Goal: Information Seeking & Learning: Learn about a topic

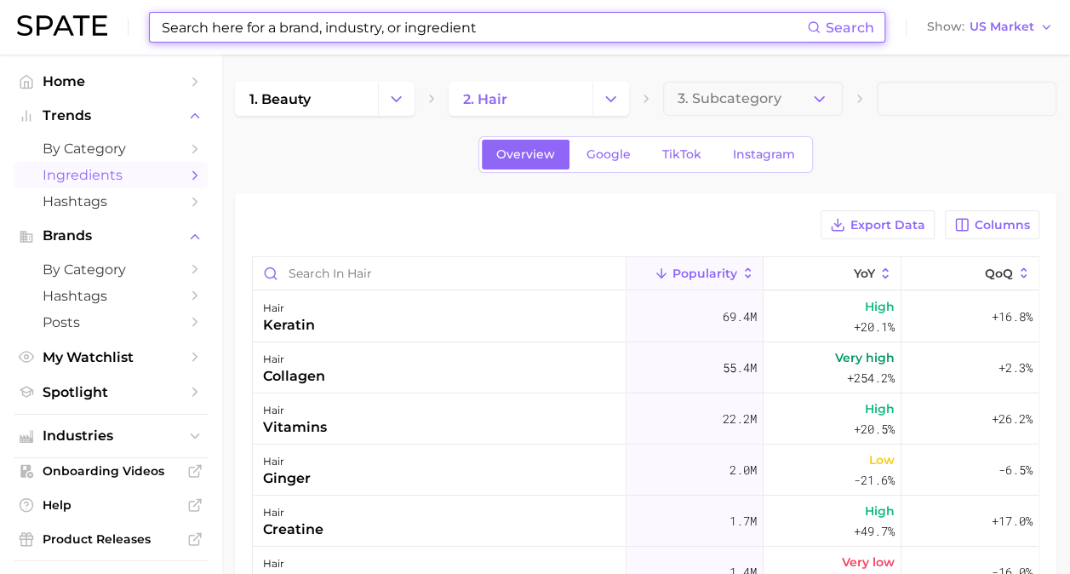
click at [401, 26] on input at bounding box center [483, 27] width 647 height 29
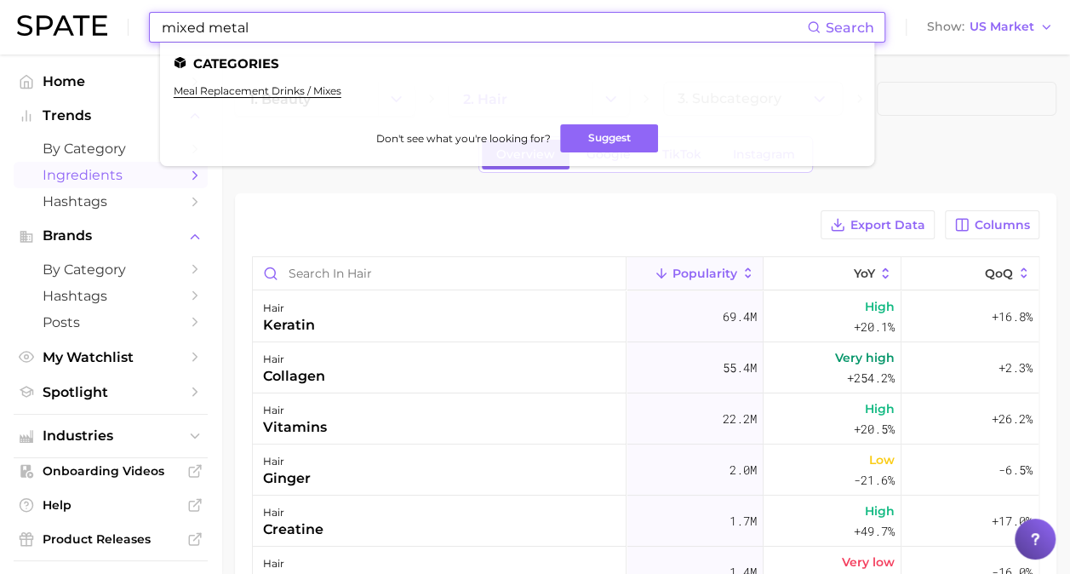
click at [300, 27] on input "mixed metal" at bounding box center [483, 27] width 647 height 29
click at [299, 27] on input "mixed metal" at bounding box center [483, 27] width 647 height 29
click at [293, 30] on input "mixed metal" at bounding box center [483, 27] width 647 height 29
click at [203, 26] on input "mixed metal" at bounding box center [483, 27] width 647 height 29
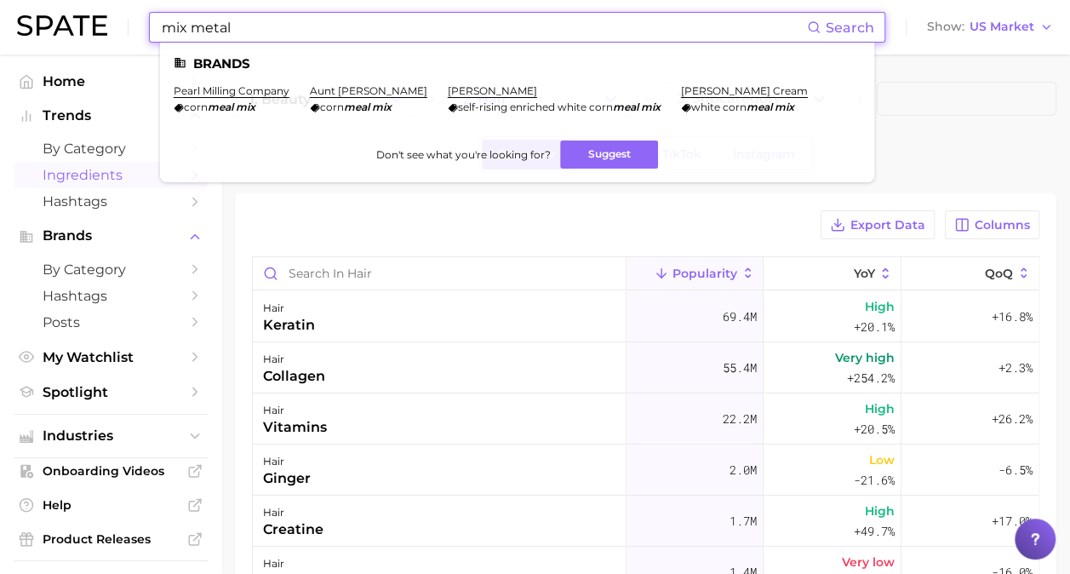
click at [433, 40] on input "mix metal" at bounding box center [483, 27] width 647 height 29
click at [431, 43] on ul "Brands pearl milling company corn meal mix aunt jemima corn meal mix [PERSON_NA…" at bounding box center [517, 113] width 714 height 140
click at [431, 43] on div "mix metal Search Brands pearl milling company corn meal mix aunt jemima corn me…" at bounding box center [517, 27] width 736 height 31
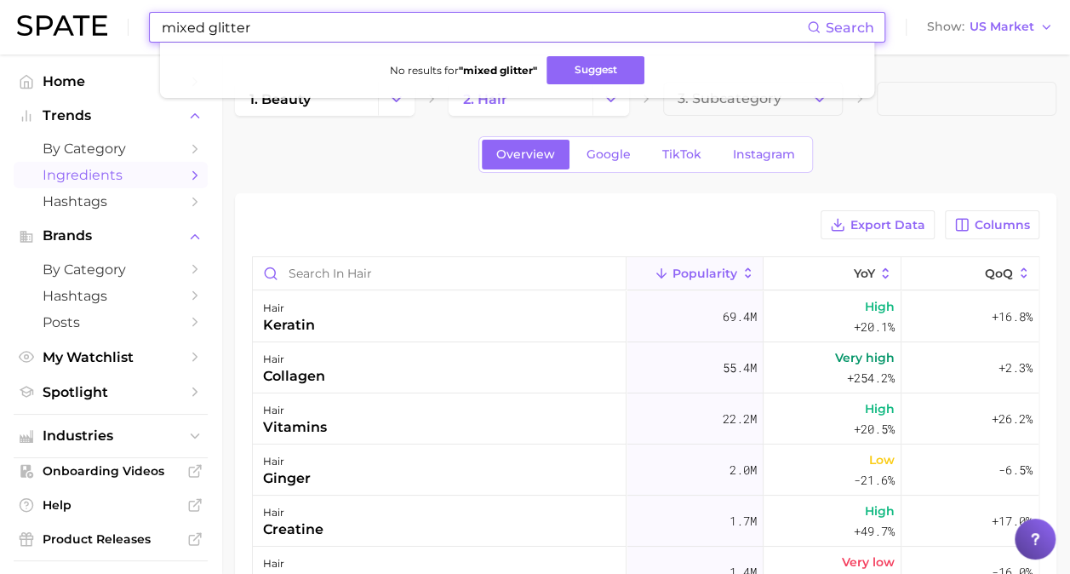
click at [194, 29] on input "mixed glitter" at bounding box center [483, 27] width 647 height 29
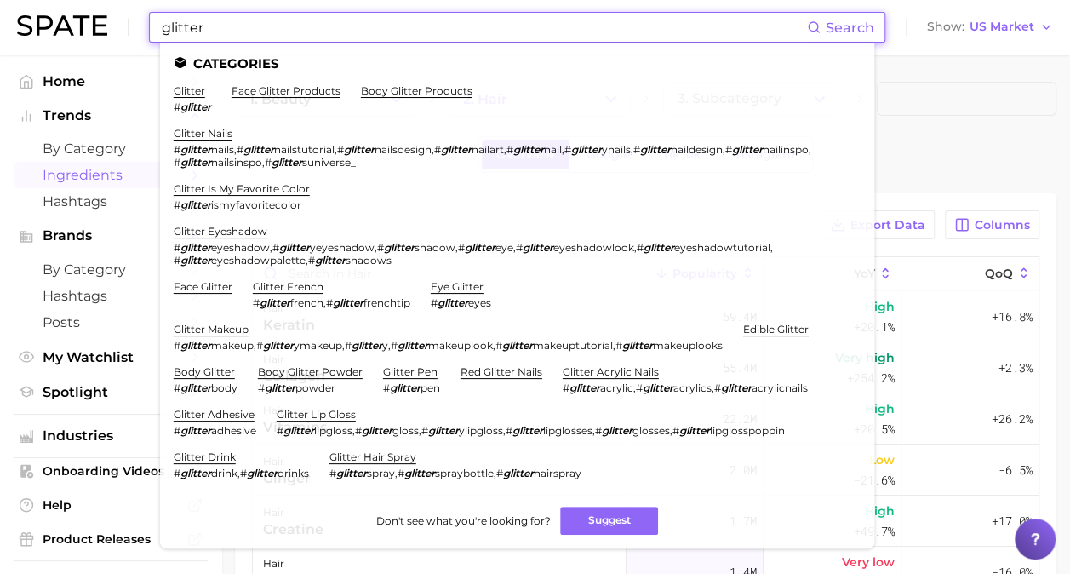
scroll to position [170, 0]
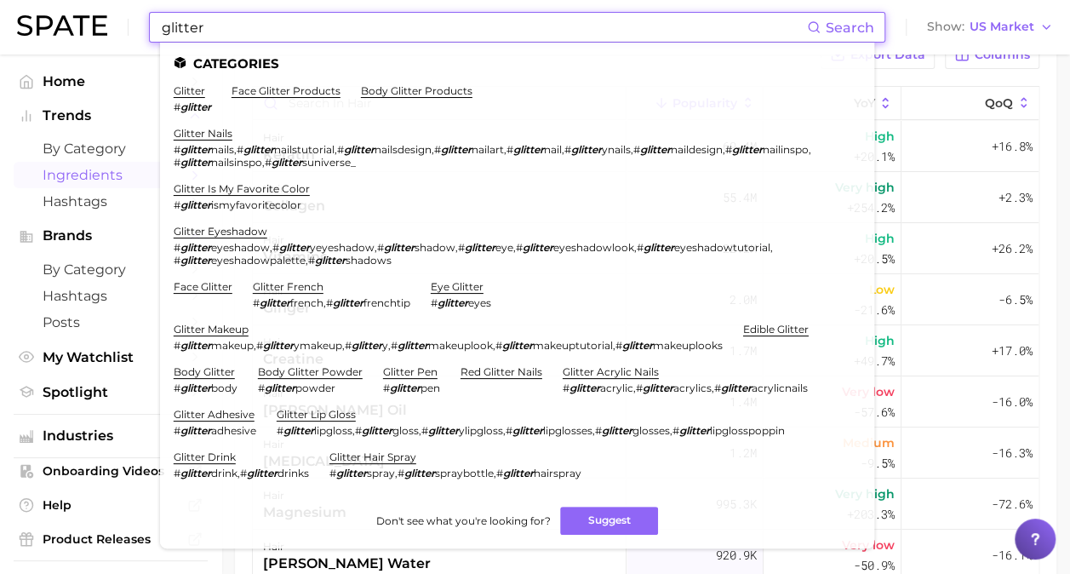
click at [229, 32] on input "glitter" at bounding box center [483, 27] width 647 height 29
type input "glitter"
click at [119, 151] on span "by Category" at bounding box center [111, 148] width 136 height 16
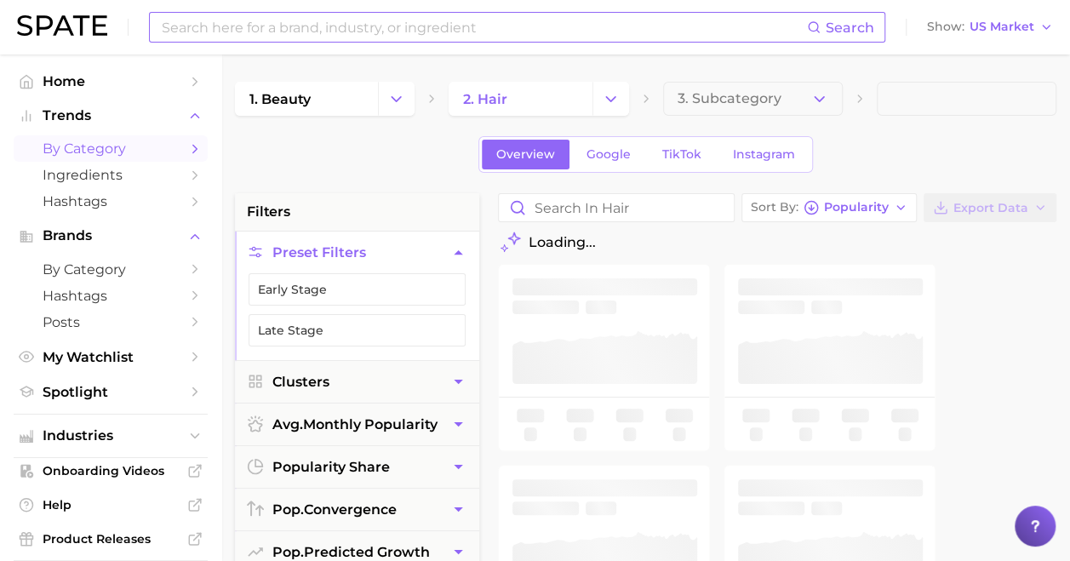
click at [296, 33] on input at bounding box center [483, 27] width 647 height 29
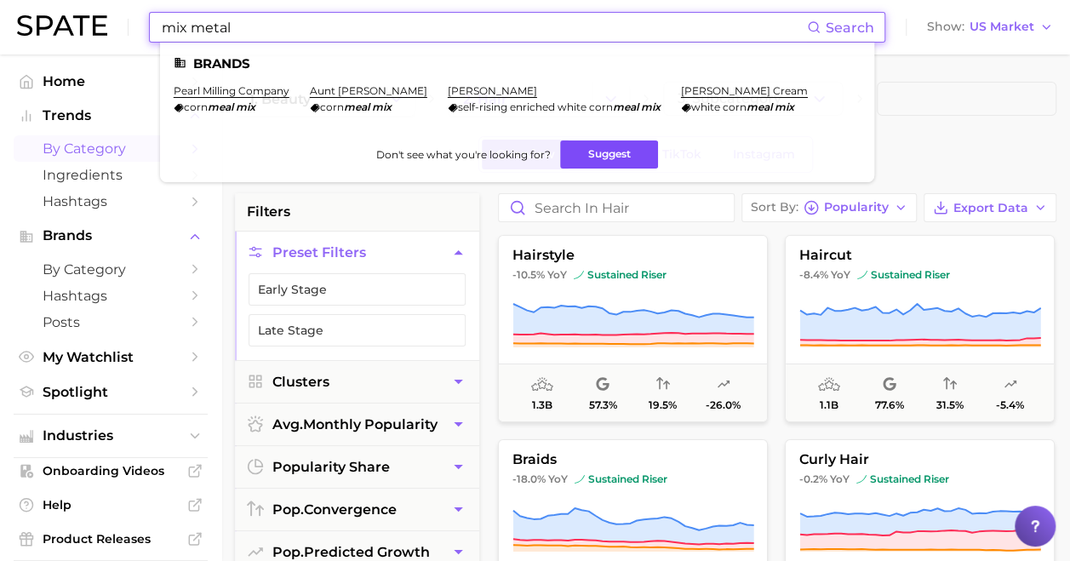
type input "mix metal"
click at [631, 160] on button "Suggest" at bounding box center [609, 154] width 98 height 28
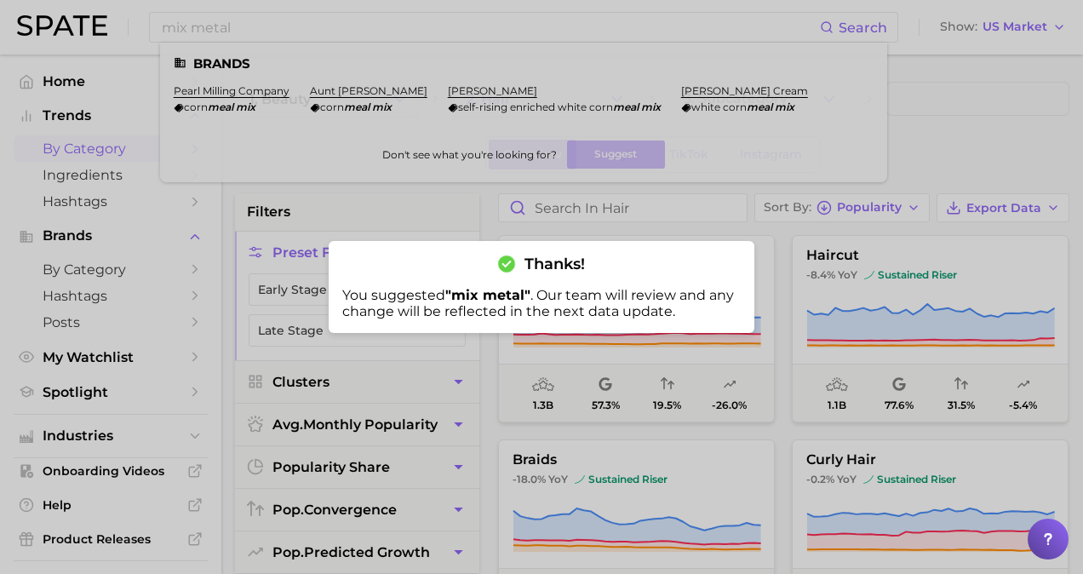
click at [96, 210] on div at bounding box center [541, 287] width 1083 height 574
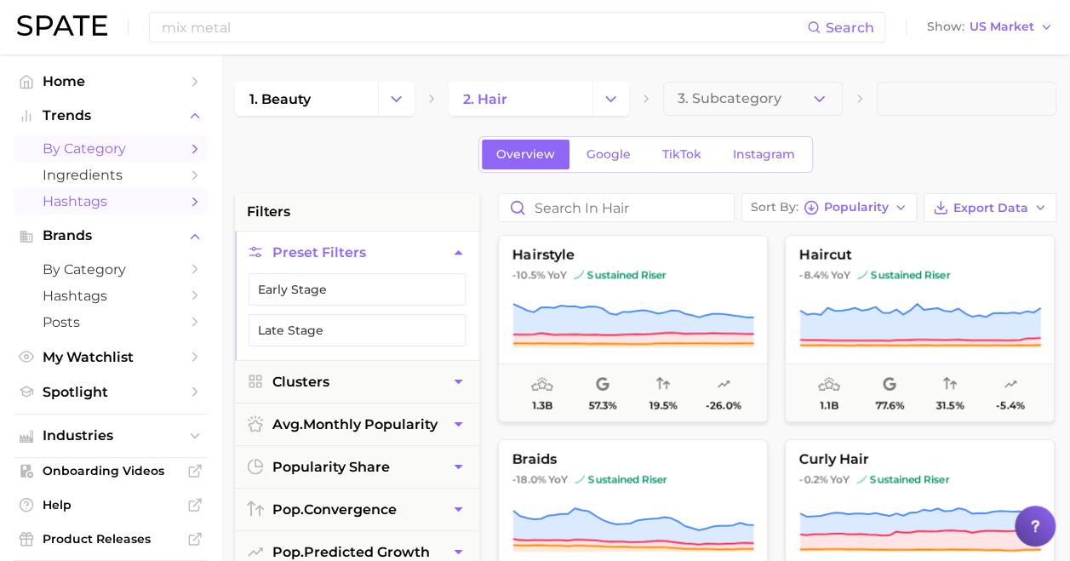
click at [109, 201] on span "Hashtags" at bounding box center [111, 201] width 136 height 16
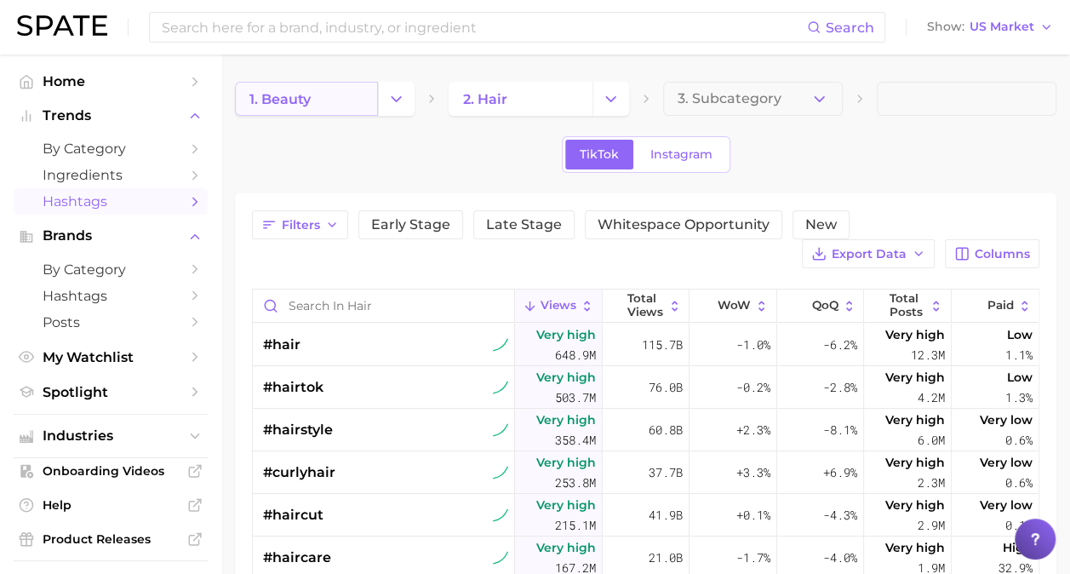
click at [336, 102] on link "1. beauty" at bounding box center [306, 99] width 143 height 34
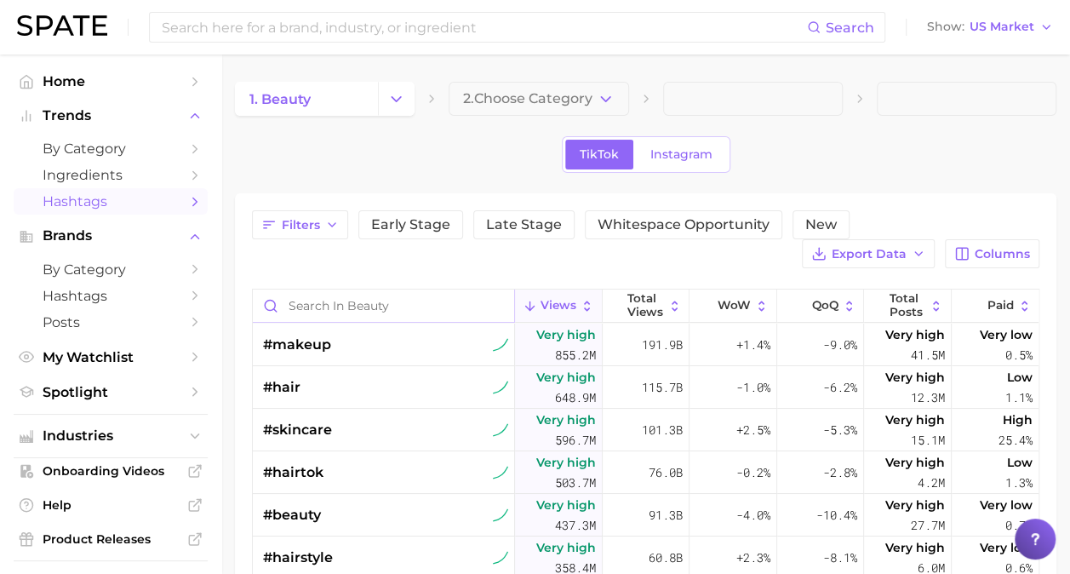
click at [357, 300] on input "Search in beauty" at bounding box center [383, 305] width 261 height 32
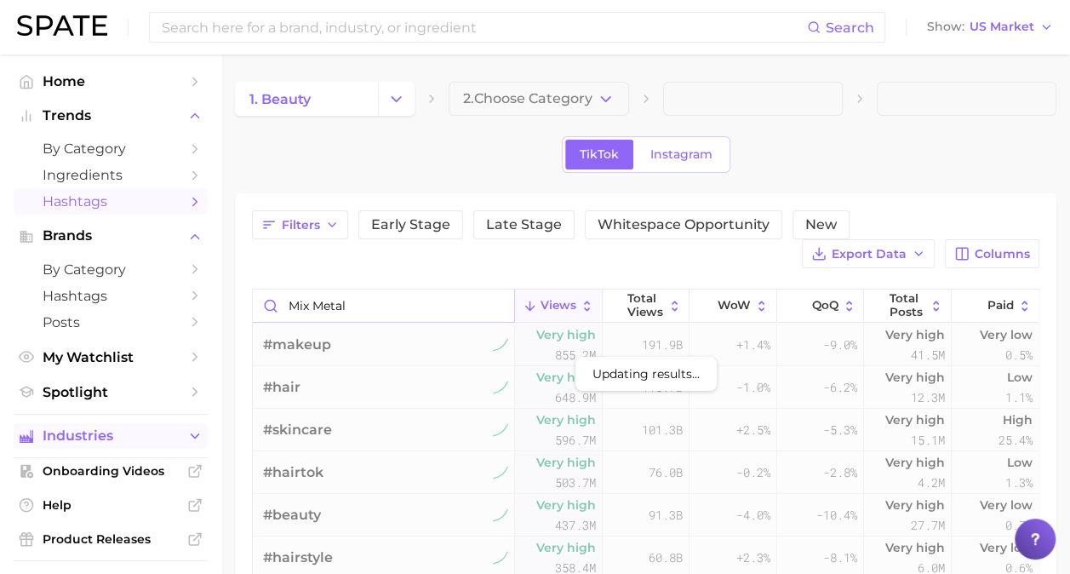
type input "mix metal"
click at [138, 433] on span "Industries" at bounding box center [111, 435] width 136 height 15
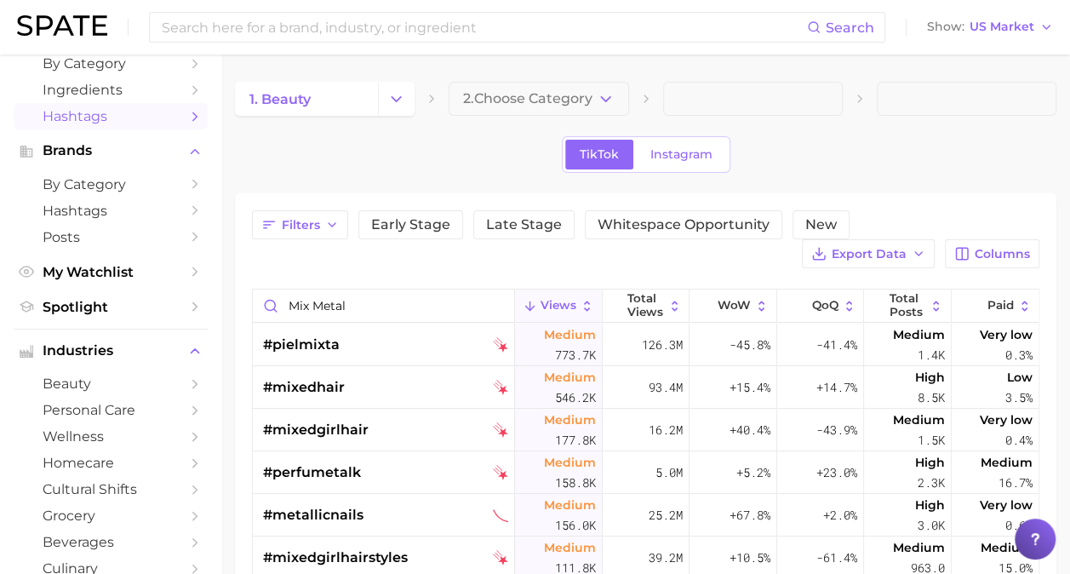
scroll to position [255, 0]
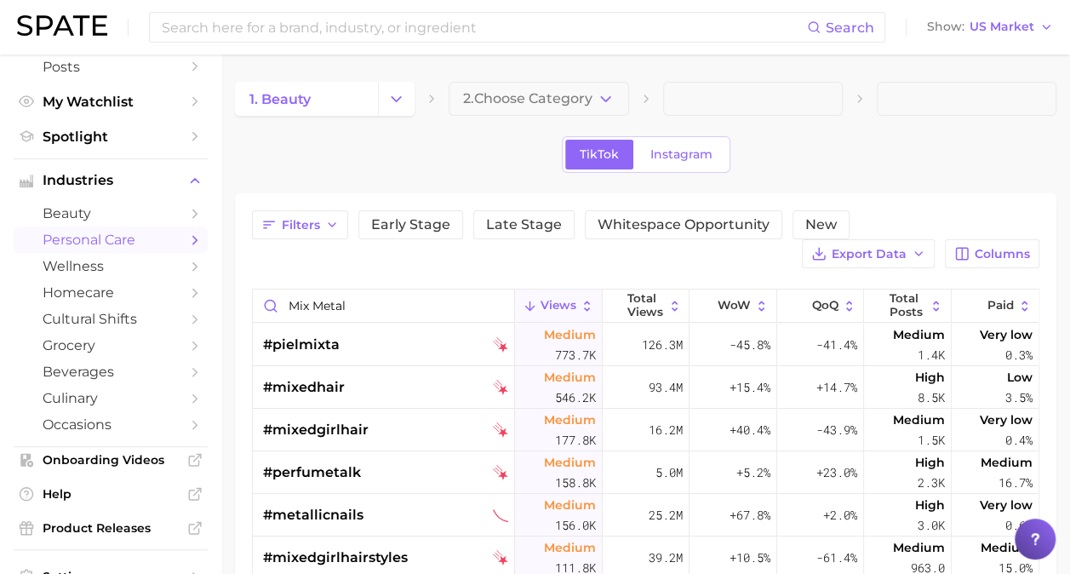
click at [88, 247] on span "personal care" at bounding box center [111, 240] width 136 height 16
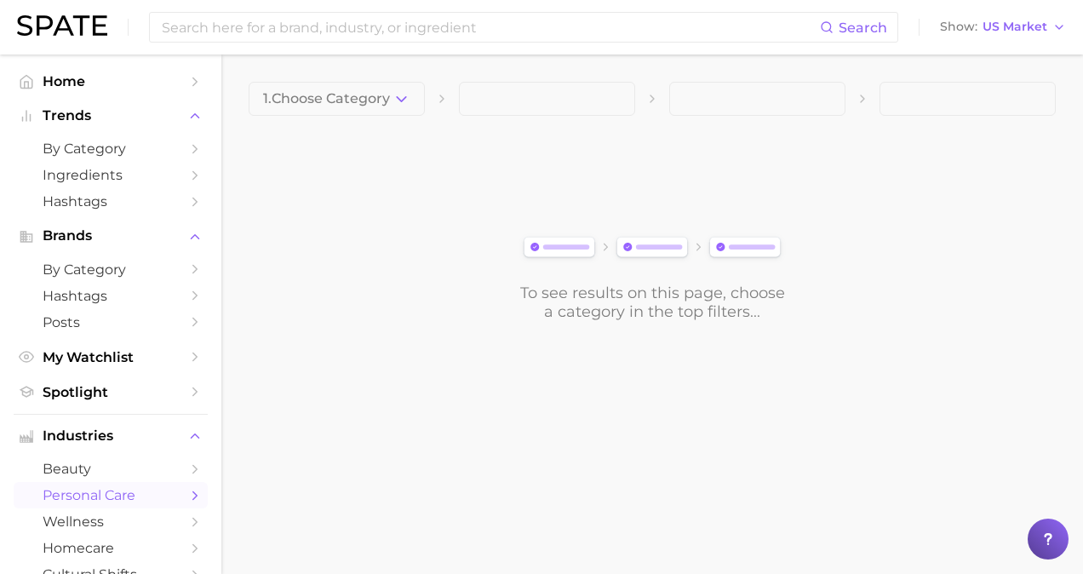
click at [570, 4] on div "Search Show US Market" at bounding box center [541, 27] width 1049 height 54
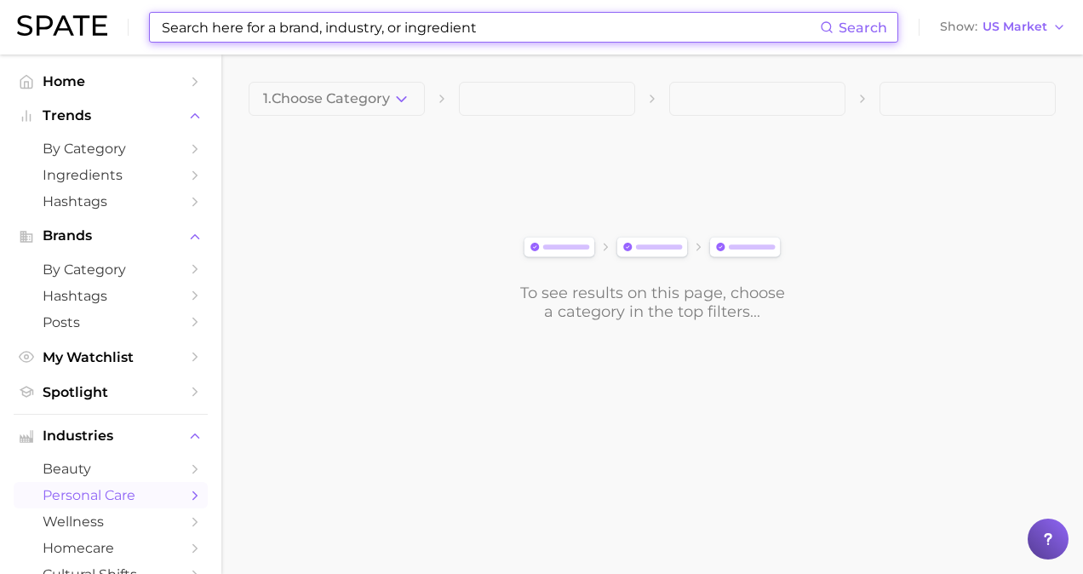
click at [564, 17] on input at bounding box center [490, 27] width 660 height 29
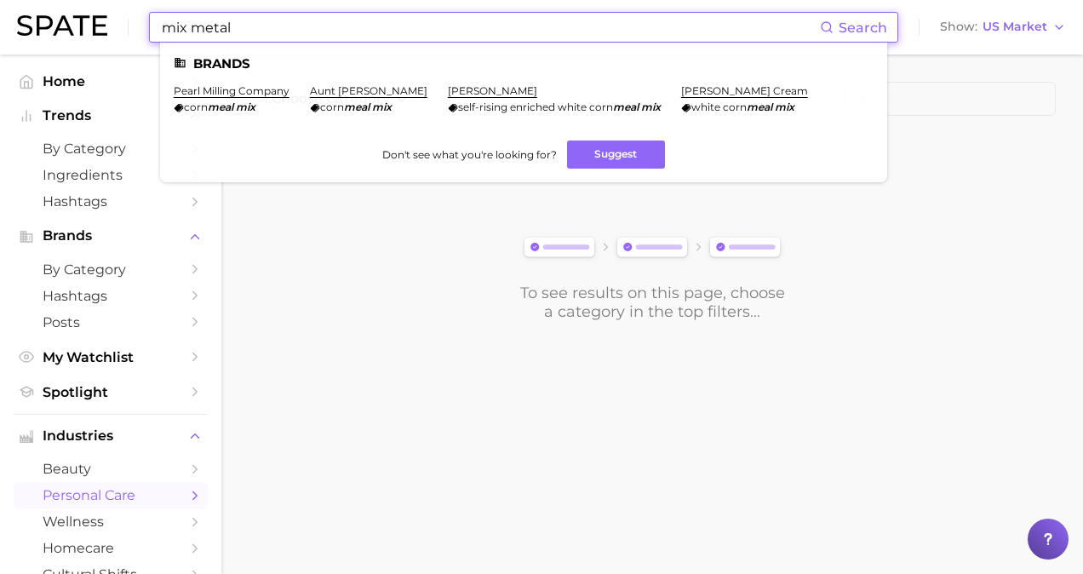
type input "mix metal"
click at [489, 43] on ul "Brands pearl milling company corn meal mix aunt jemima corn meal mix [PERSON_NA…" at bounding box center [523, 113] width 727 height 140
click at [496, 34] on input "mix metal" at bounding box center [490, 27] width 660 height 29
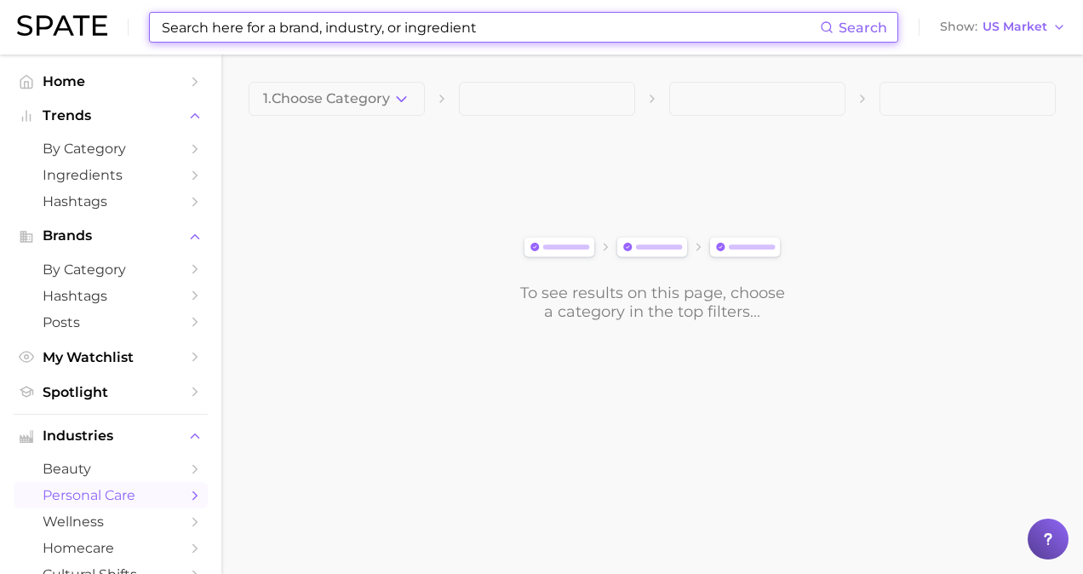
click at [407, 30] on input at bounding box center [490, 27] width 660 height 29
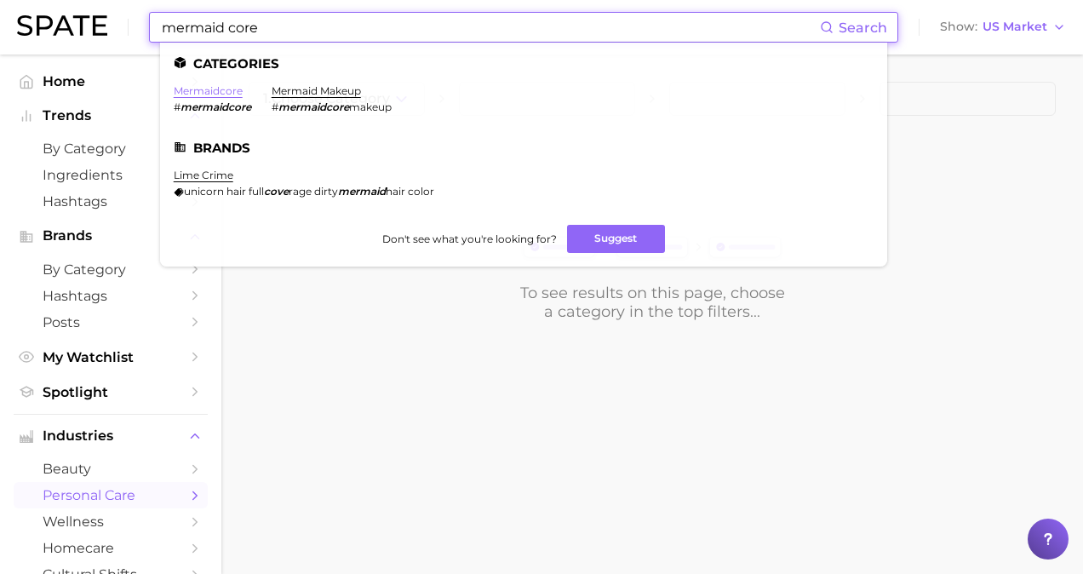
type input "mermaid core"
click at [226, 96] on link "mermaidcore" at bounding box center [208, 90] width 69 height 13
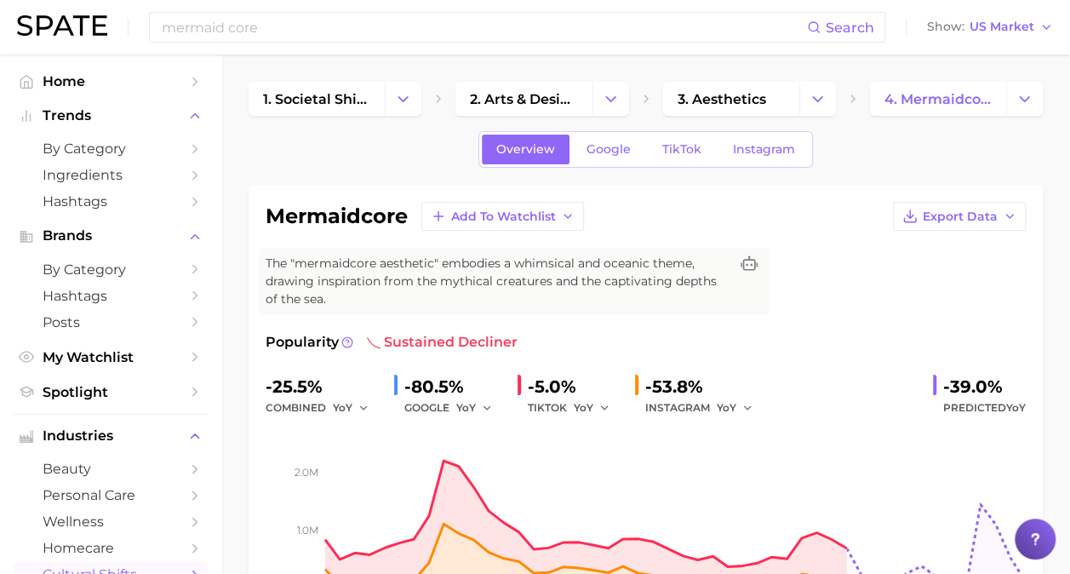
scroll to position [255, 0]
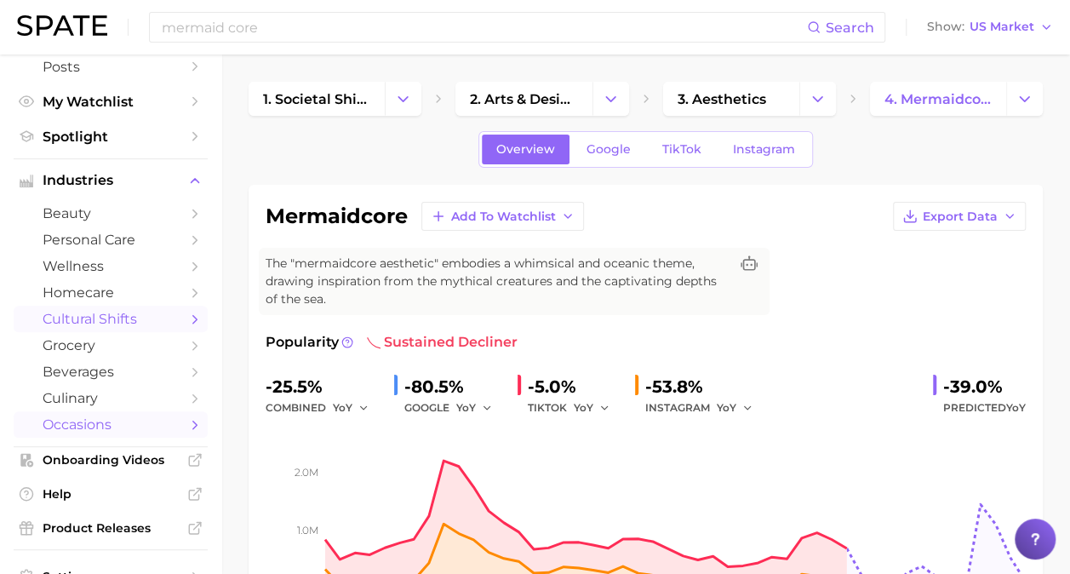
click at [158, 431] on span "occasions" at bounding box center [111, 424] width 136 height 16
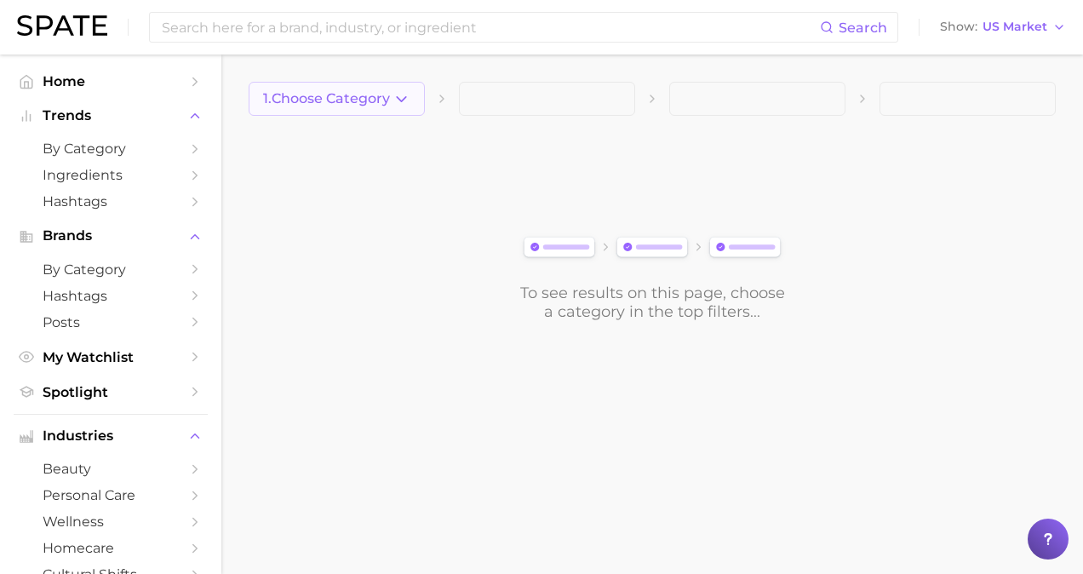
click at [417, 90] on button "1. Choose Category" at bounding box center [337, 99] width 176 height 34
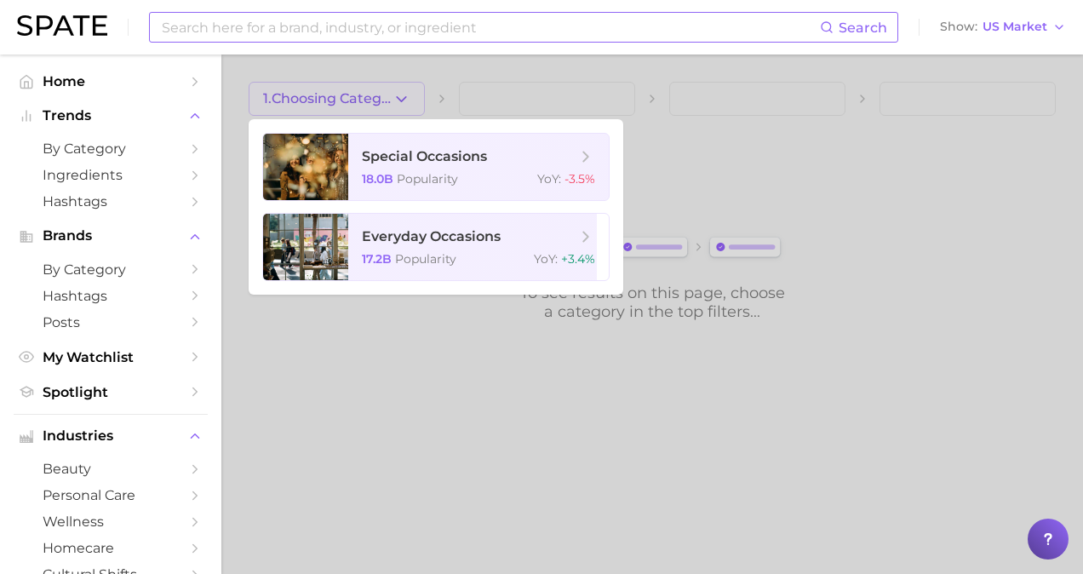
click at [424, 16] on input at bounding box center [490, 27] width 660 height 29
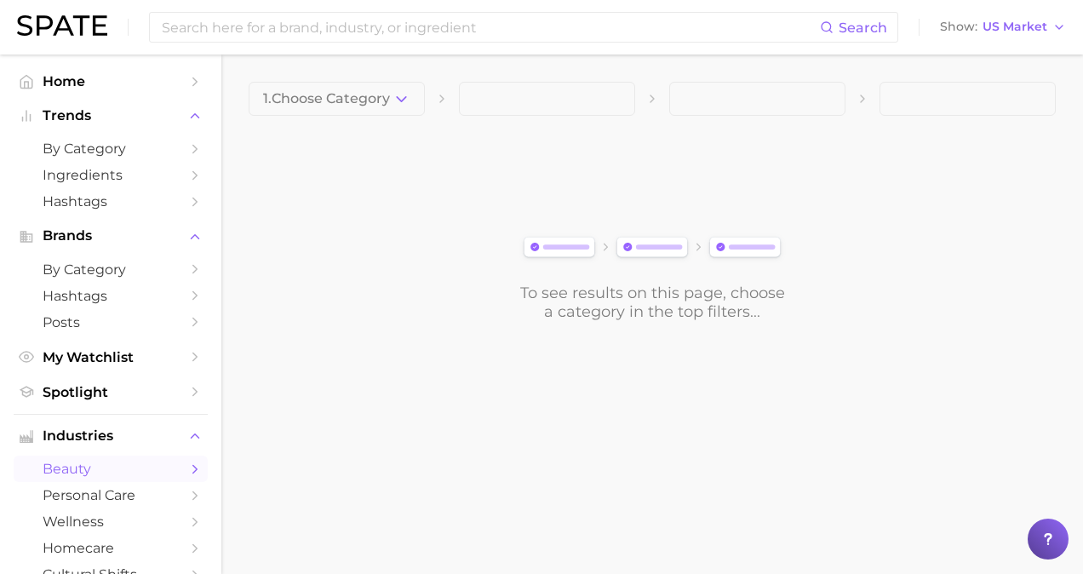
click at [129, 460] on link "beauty" at bounding box center [111, 469] width 194 height 26
click at [406, 28] on input at bounding box center [490, 27] width 660 height 29
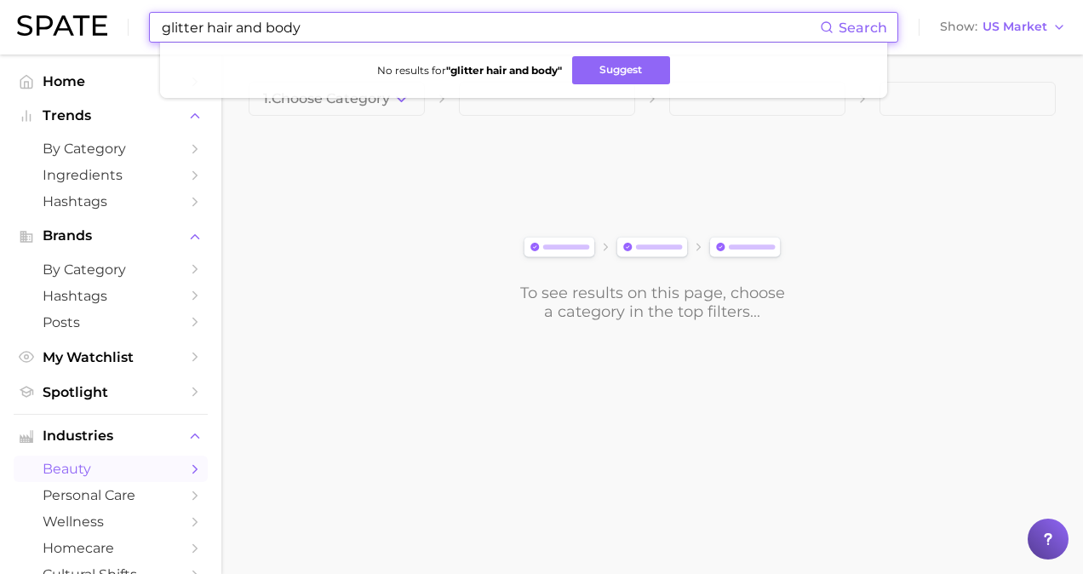
drag, startPoint x: 360, startPoint y: 28, endPoint x: 209, endPoint y: 21, distance: 151.7
click at [209, 21] on input "glitter hair and body" at bounding box center [490, 27] width 660 height 29
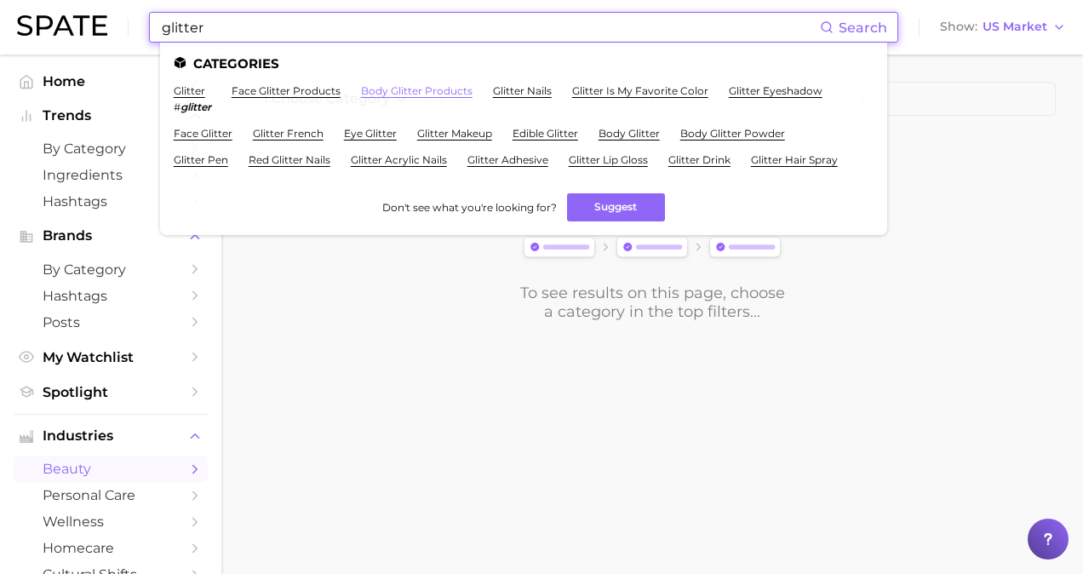
type input "glitter"
click at [391, 84] on link "body glitter products" at bounding box center [417, 90] width 112 height 13
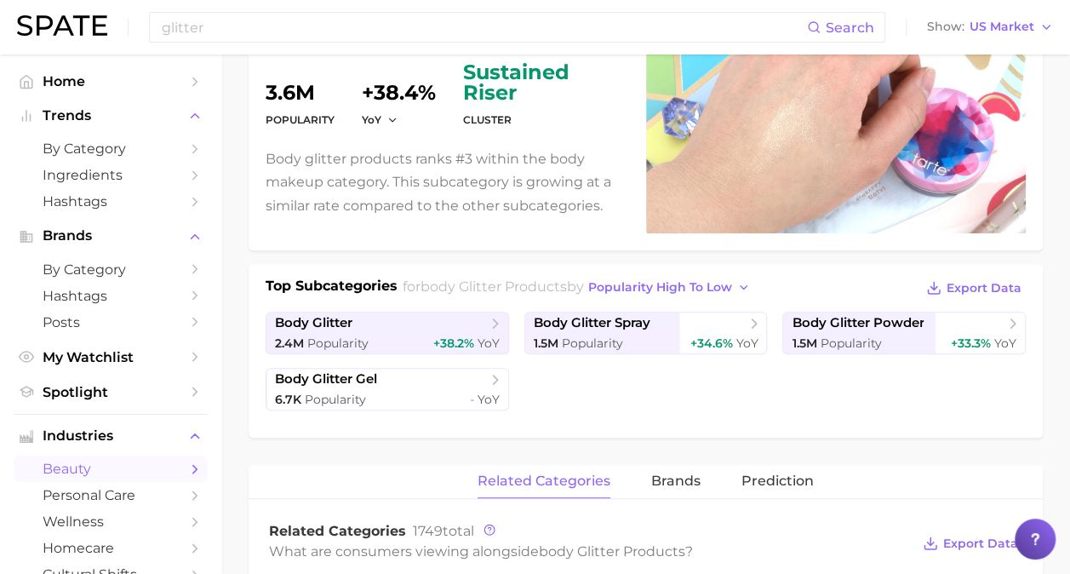
scroll to position [255, 0]
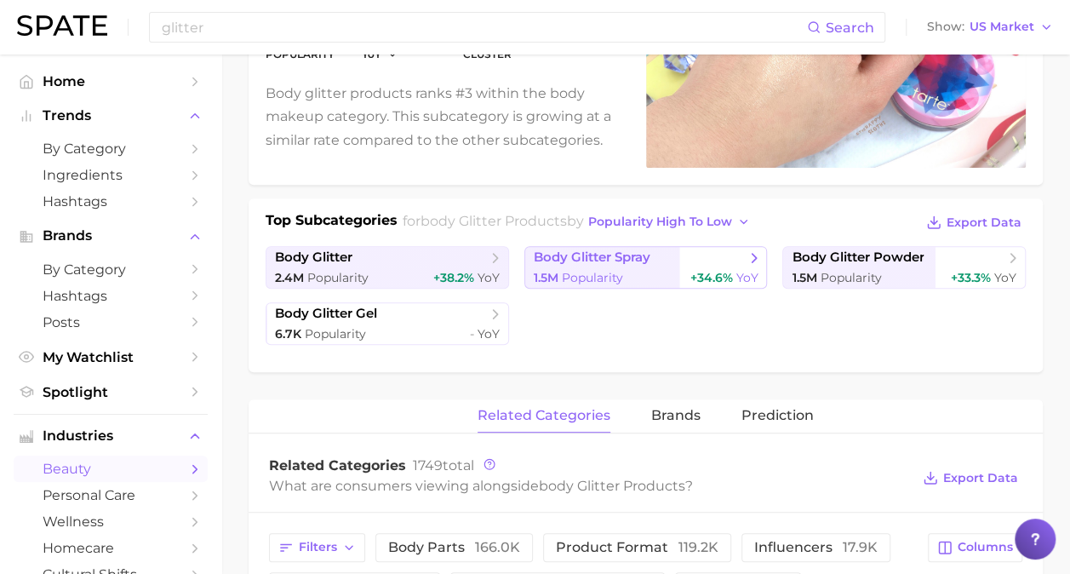
click at [659, 255] on span "body glitter spray" at bounding box center [640, 257] width 212 height 17
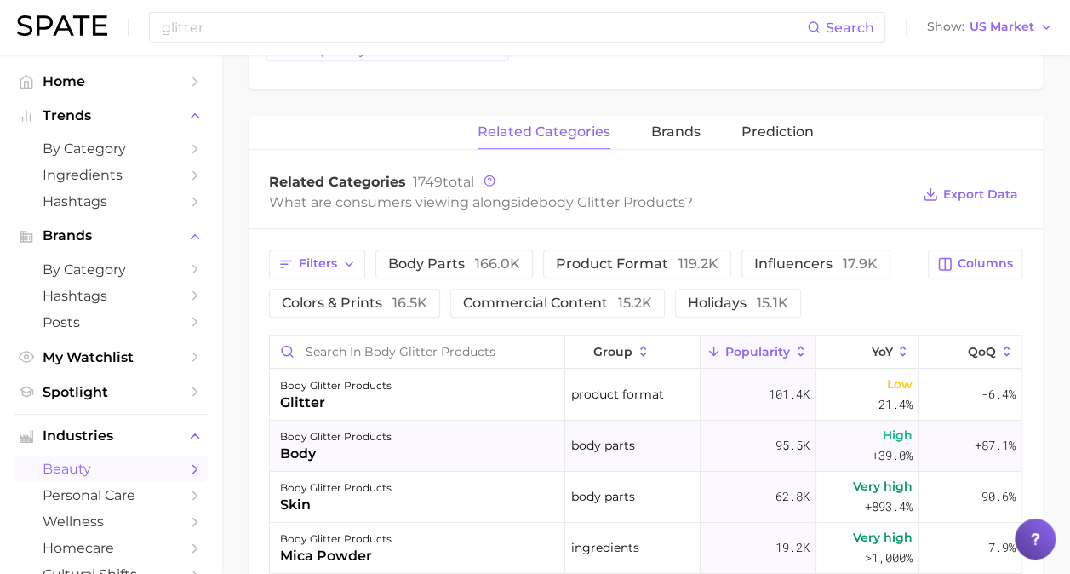
scroll to position [341, 0]
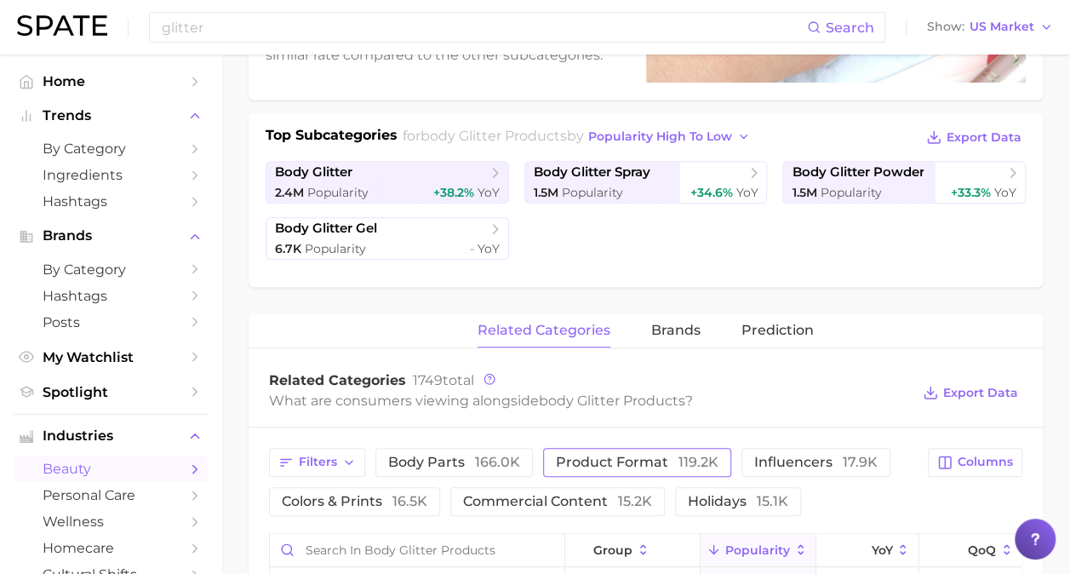
click at [639, 471] on button "product format 119.2k" at bounding box center [637, 462] width 188 height 29
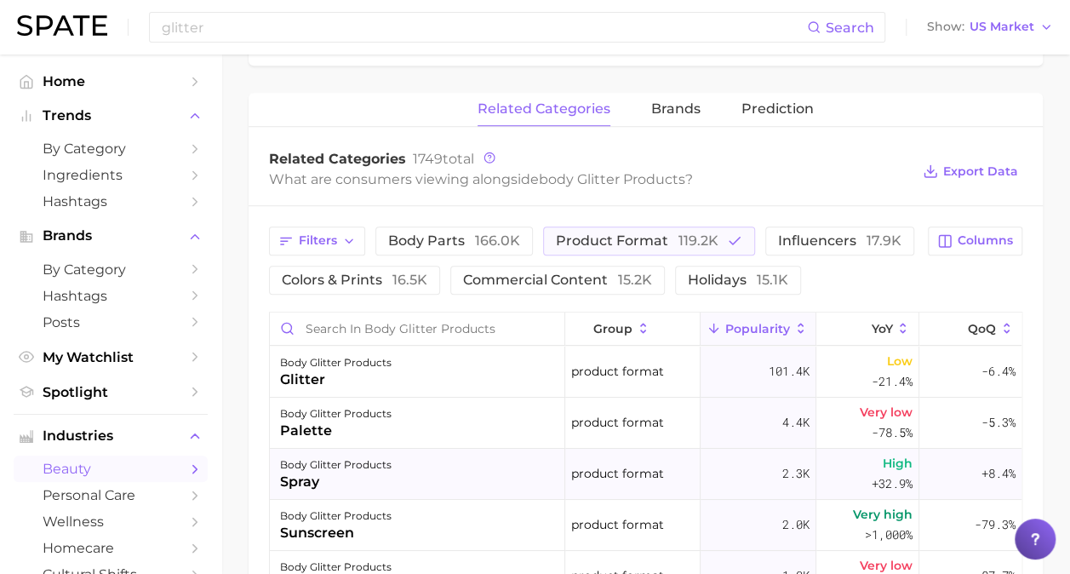
scroll to position [511, 0]
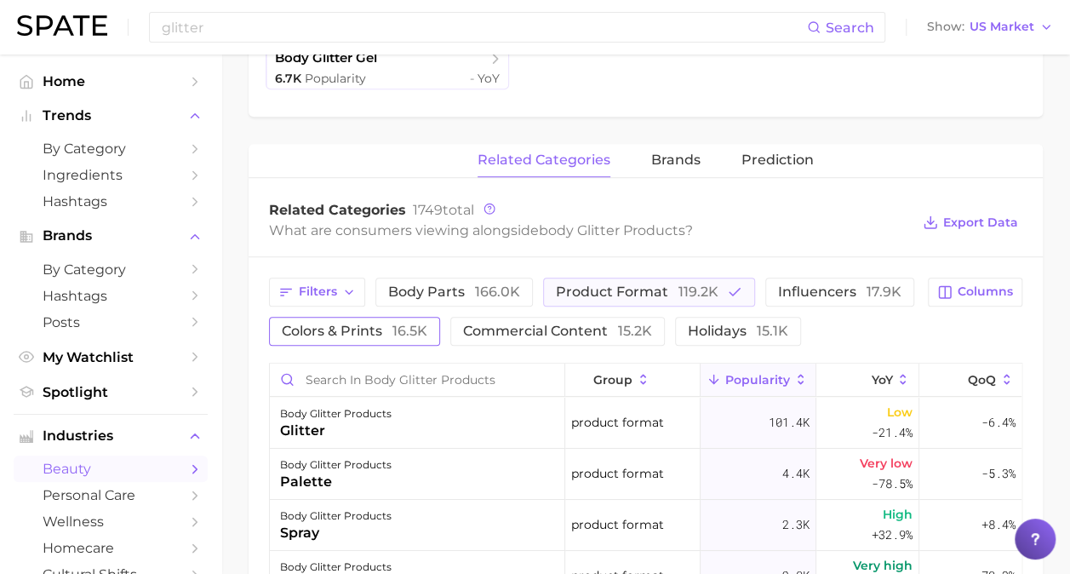
click at [400, 339] on button "colors & prints 16.5k" at bounding box center [354, 331] width 171 height 29
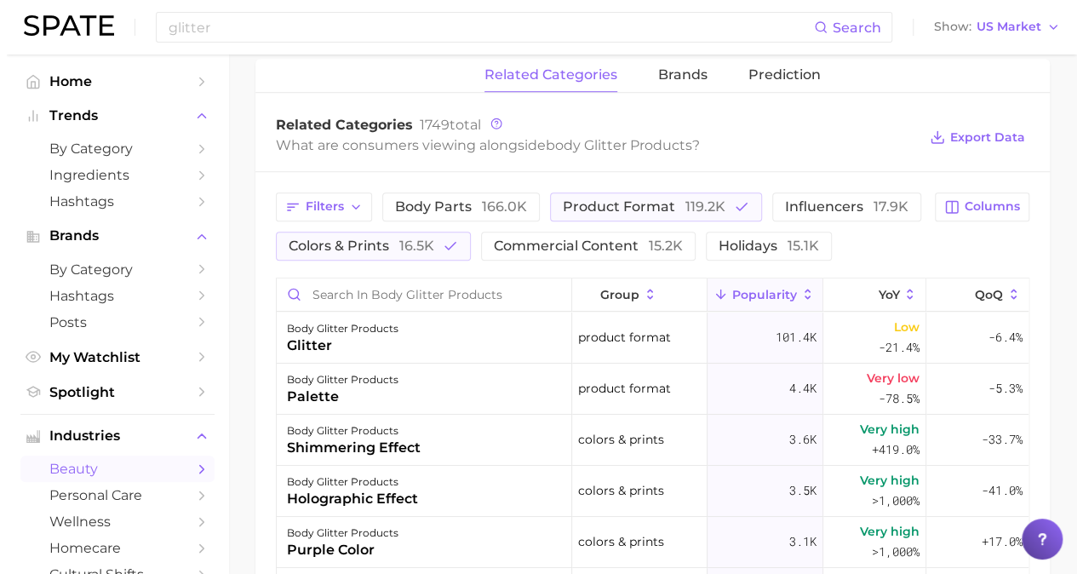
scroll to position [681, 0]
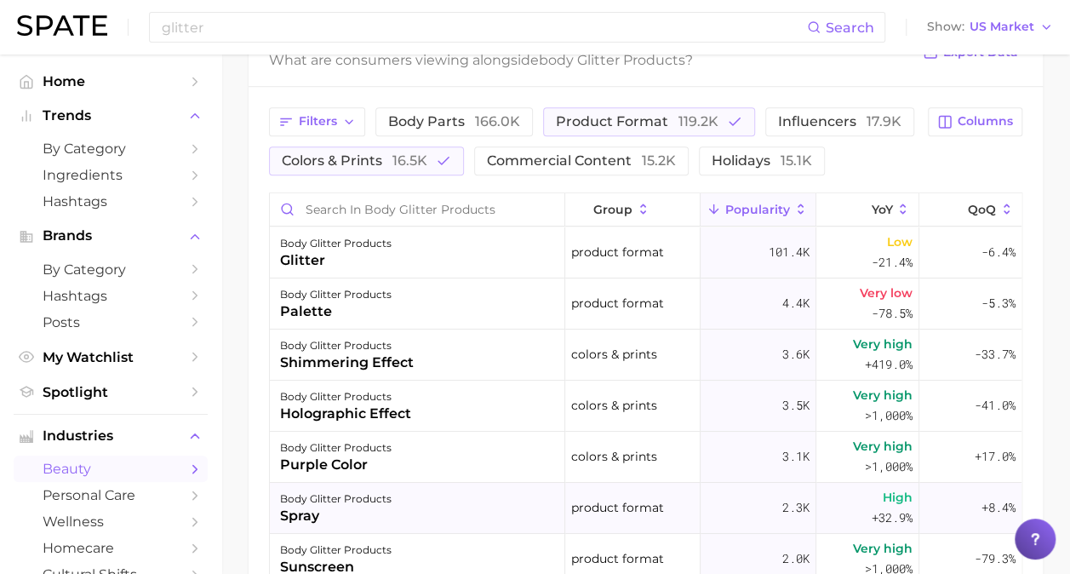
click at [405, 496] on div "body glitter products spray" at bounding box center [417, 508] width 295 height 51
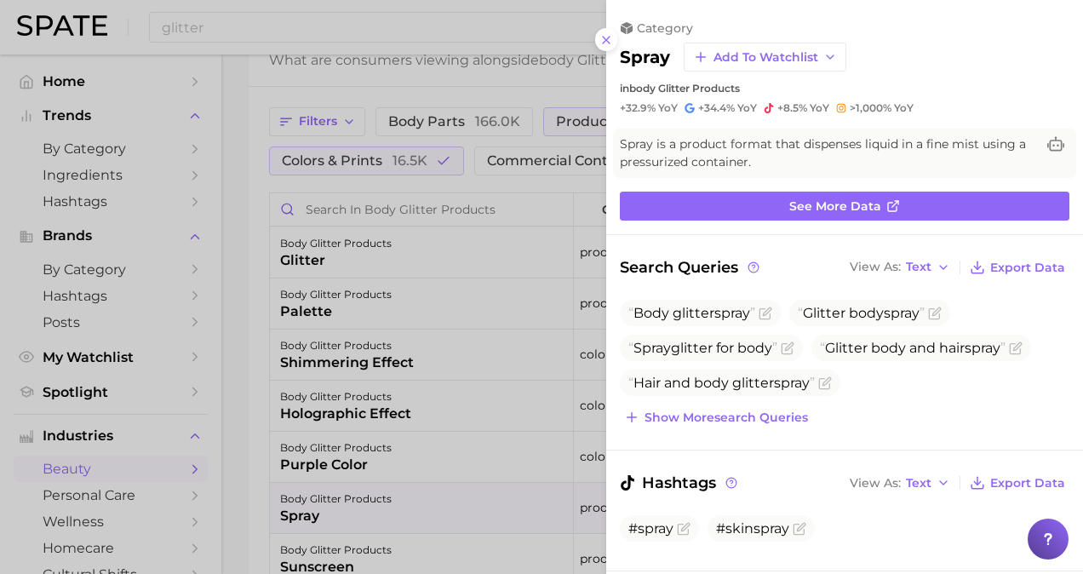
scroll to position [0, 0]
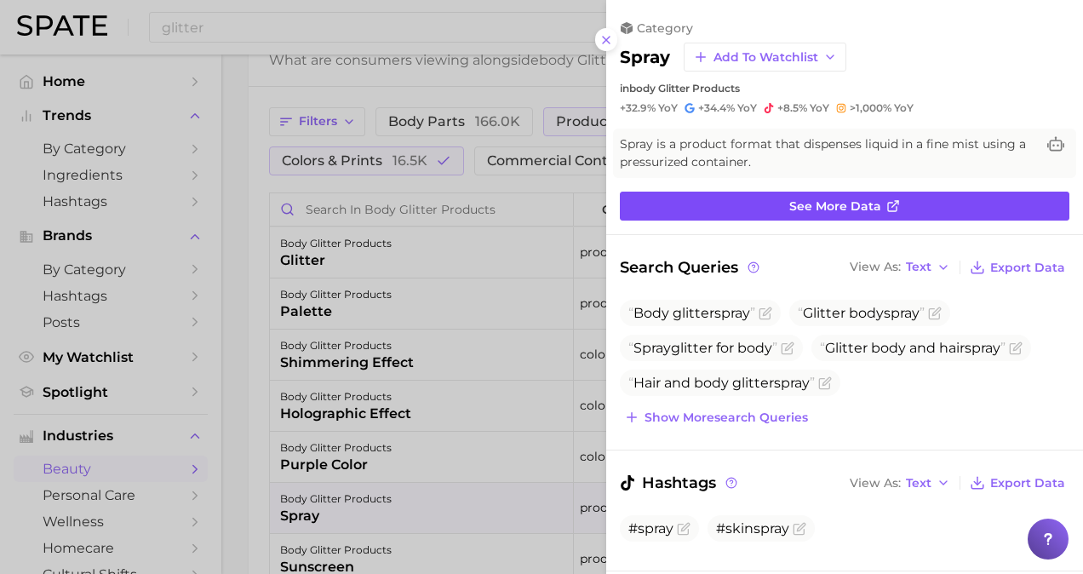
click at [914, 192] on link "See more data" at bounding box center [845, 206] width 450 height 29
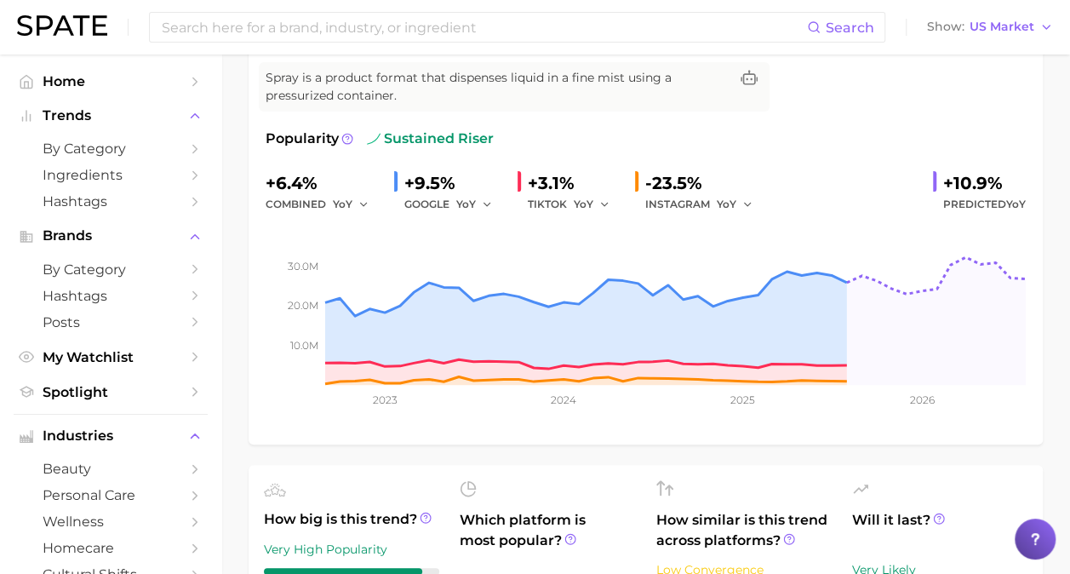
scroll to position [170, 0]
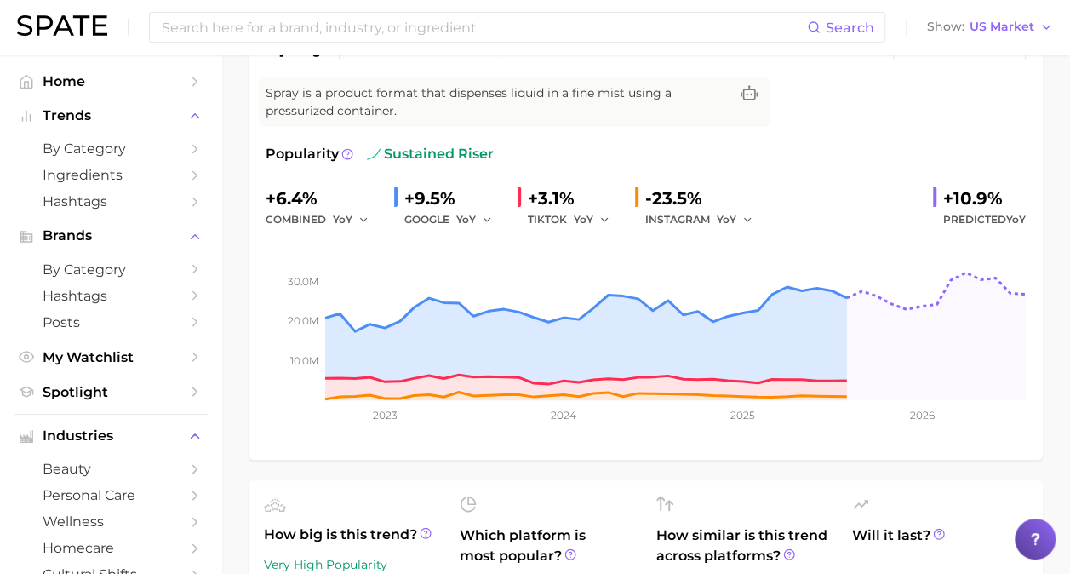
click at [410, 43] on div "Search Show US Market" at bounding box center [535, 27] width 1036 height 54
click at [410, 36] on input at bounding box center [483, 27] width 647 height 29
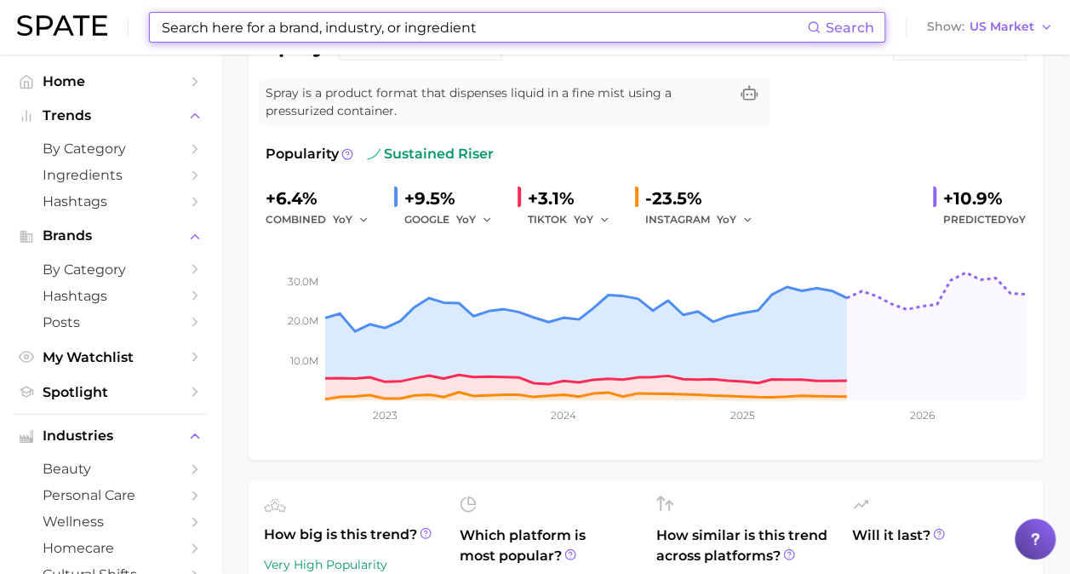
paste input "color theory"
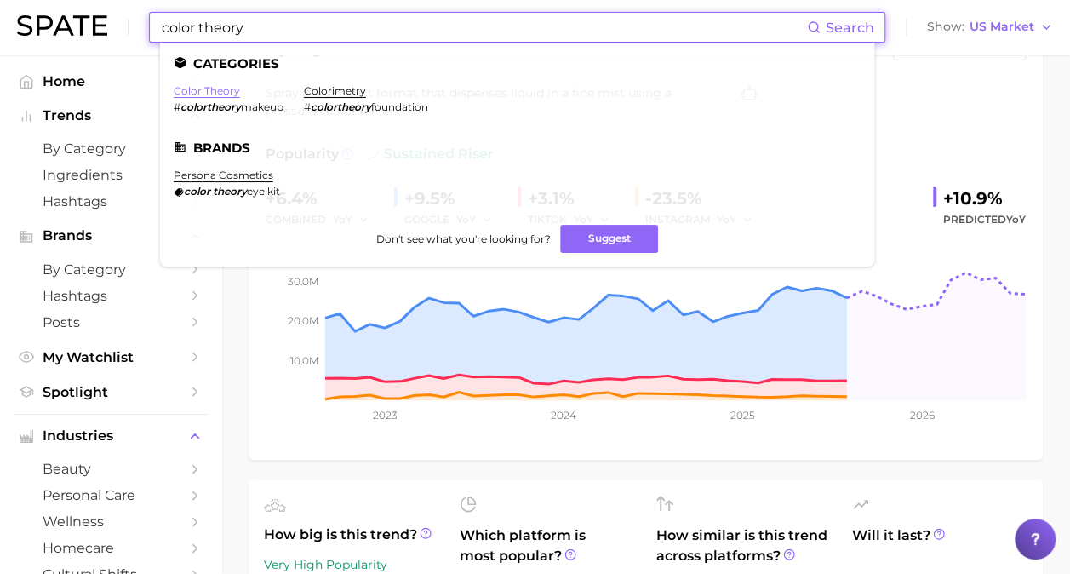
type input "color theory"
click at [232, 94] on link "color theory" at bounding box center [207, 90] width 66 height 13
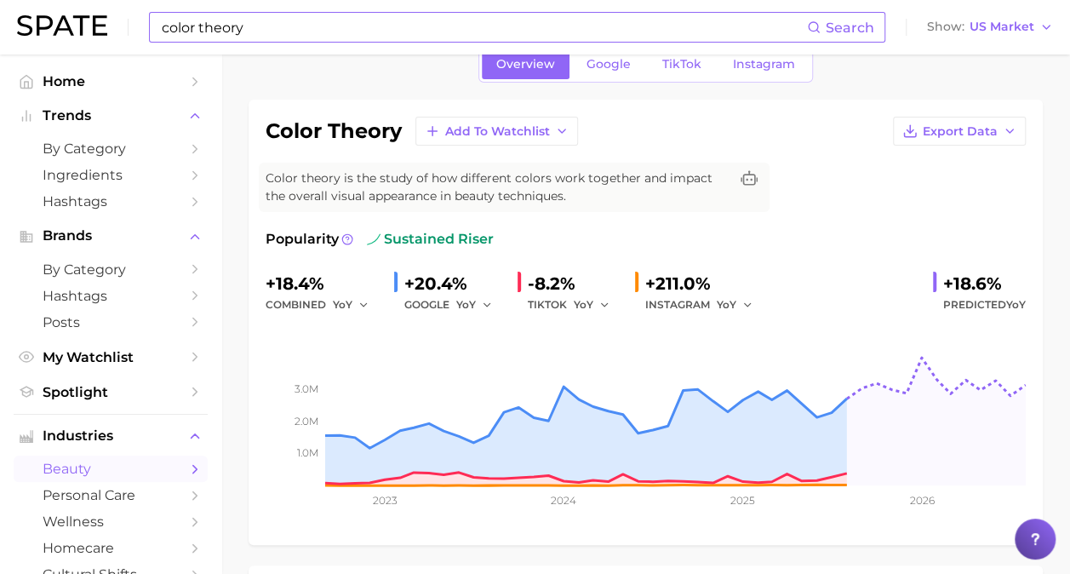
scroll to position [85, 0]
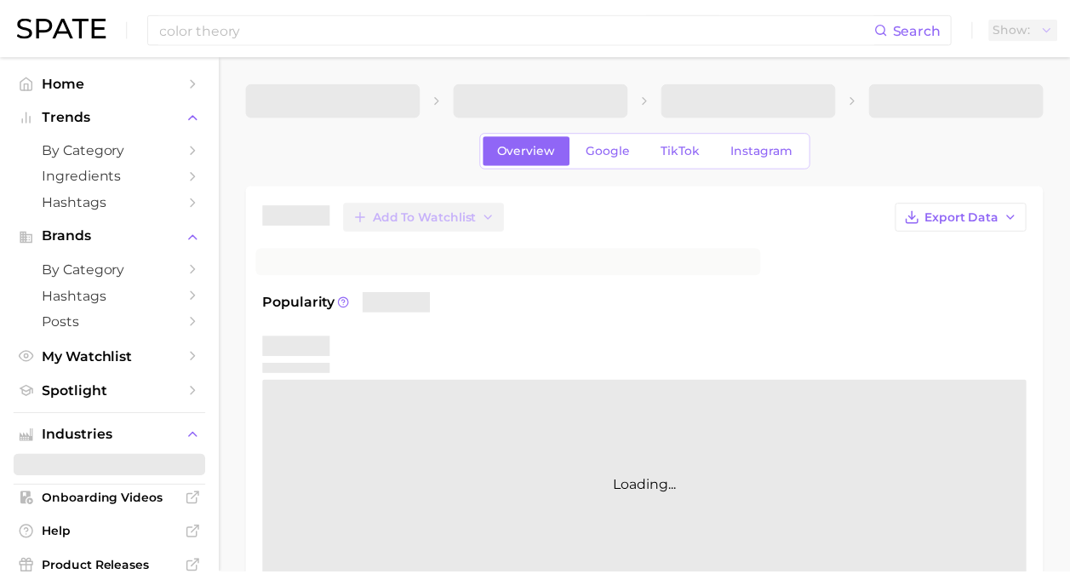
scroll to position [85, 0]
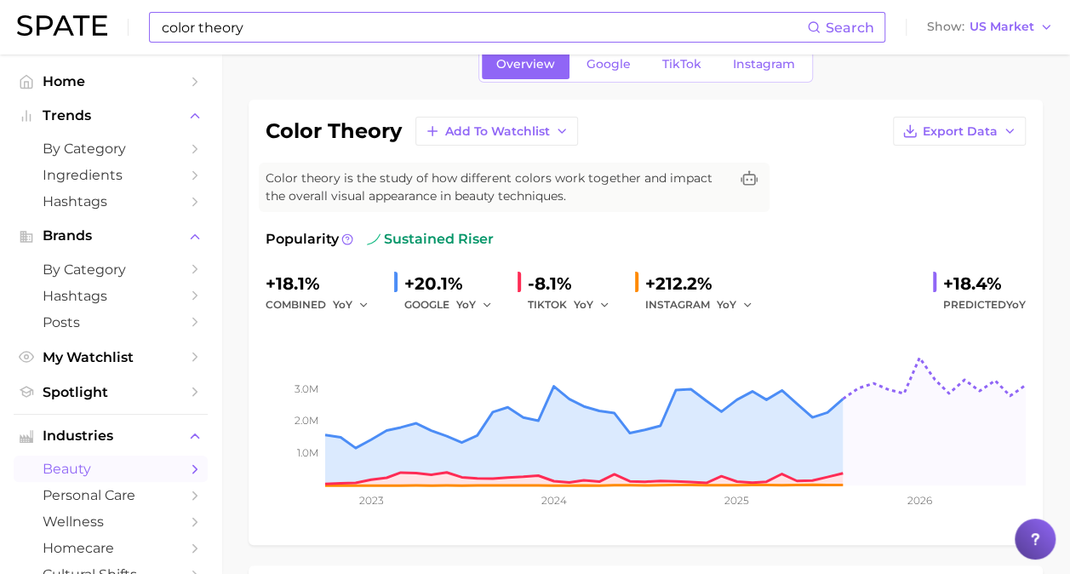
click at [444, 34] on input "color theory" at bounding box center [483, 27] width 647 height 29
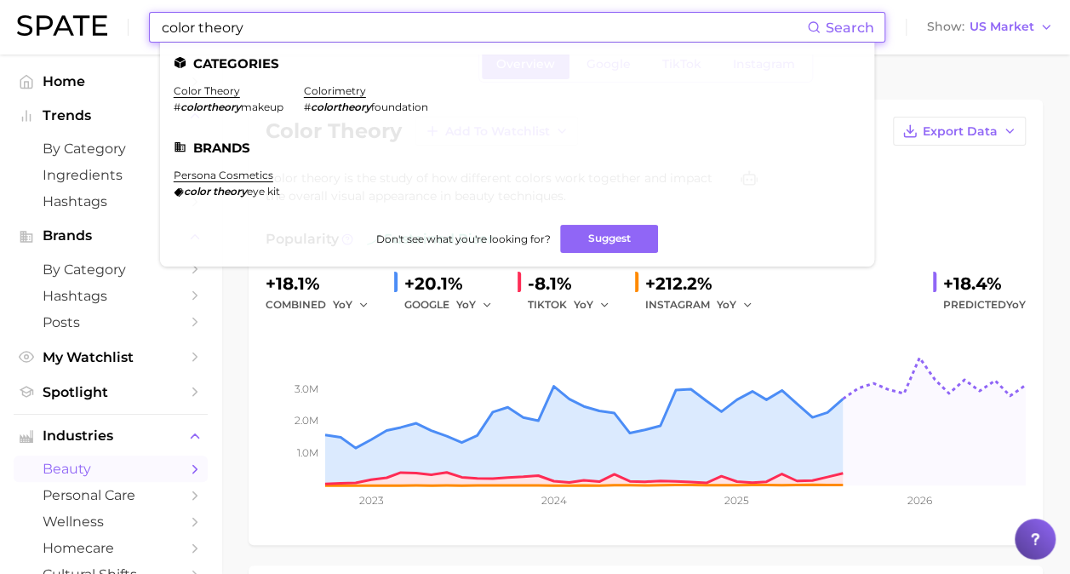
click at [987, 191] on div "color theory Add to Watchlist Export Data Color theory is the study of how diff…" at bounding box center [646, 322] width 760 height 411
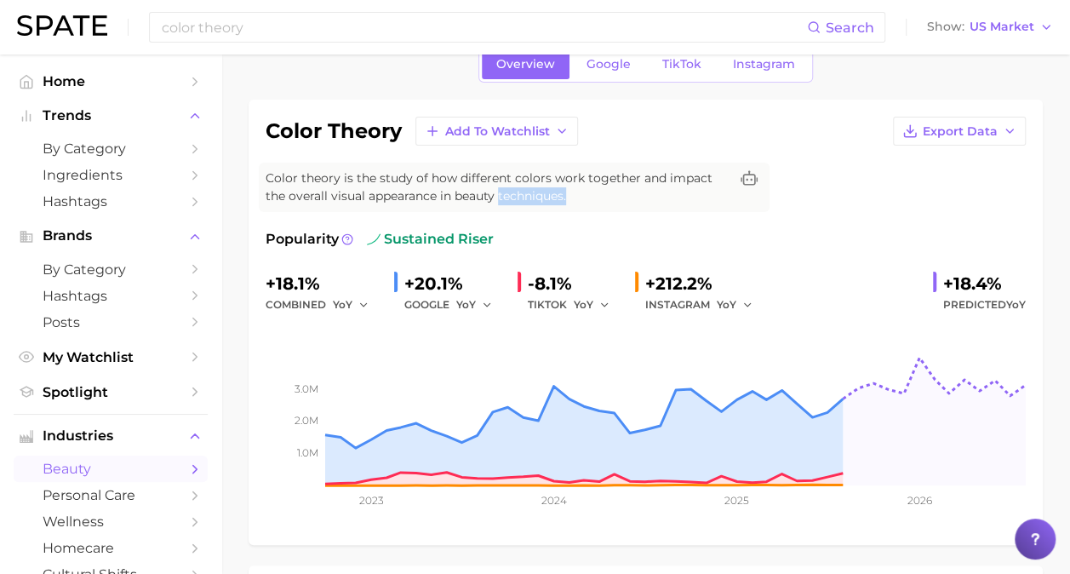
drag, startPoint x: 576, startPoint y: 197, endPoint x: 501, endPoint y: 198, distance: 75.8
click at [501, 198] on span "Color theory is the study of how different colors work together and impact the …" at bounding box center [497, 187] width 463 height 36
click at [116, 113] on span "Trends" at bounding box center [111, 115] width 136 height 15
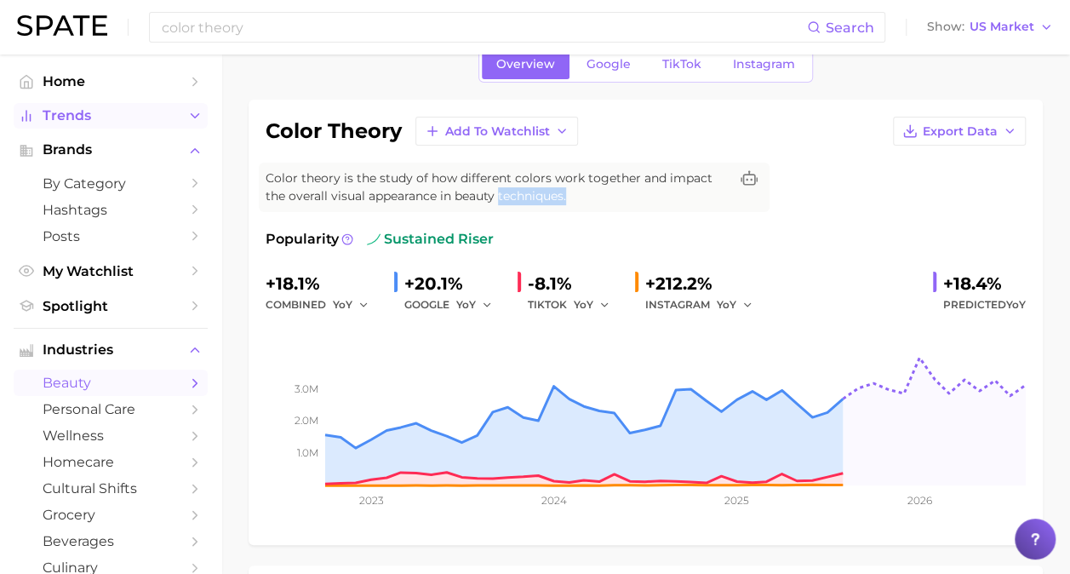
click at [100, 122] on span "Trends" at bounding box center [111, 115] width 136 height 15
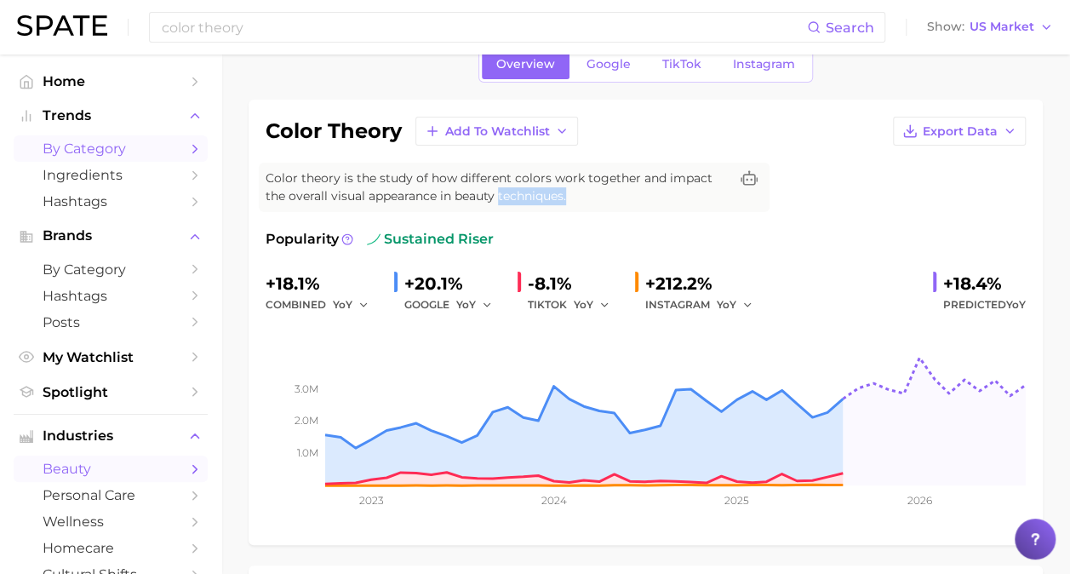
click at [92, 144] on span "by Category" at bounding box center [111, 148] width 136 height 16
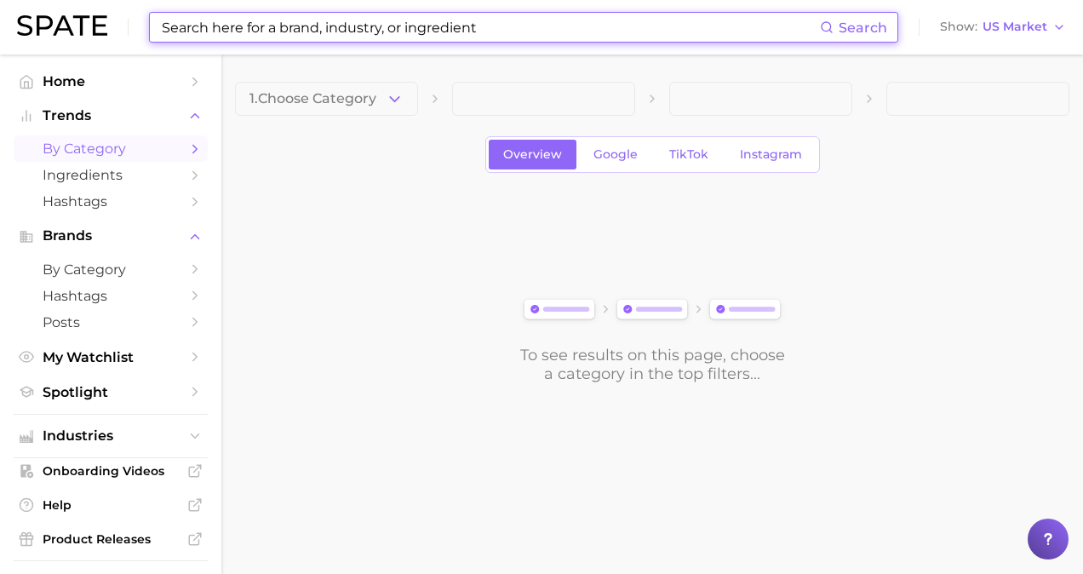
click at [346, 32] on input at bounding box center [490, 27] width 660 height 29
paste input "Mixed Metals"
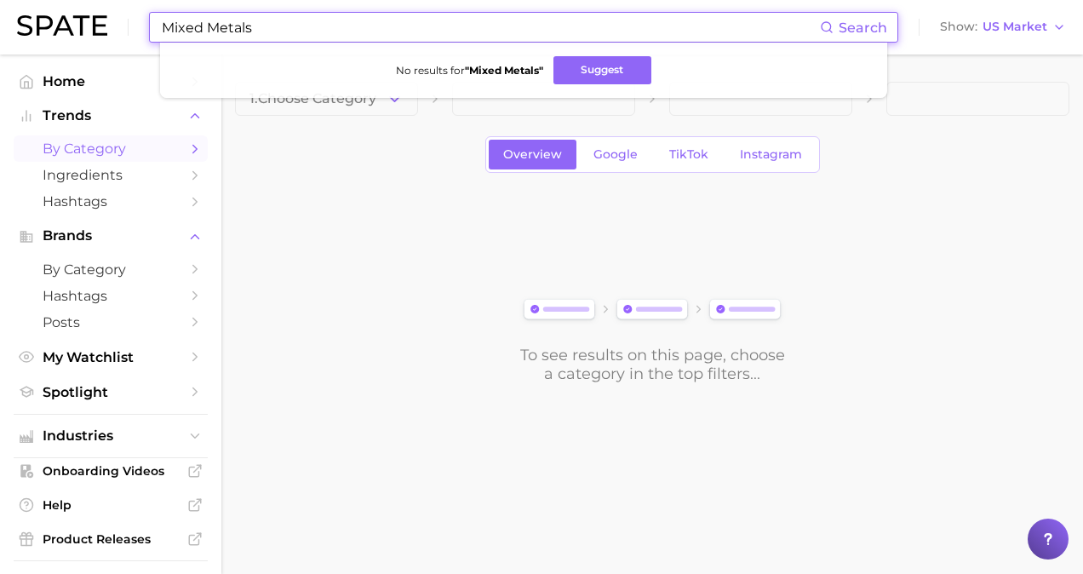
type input "Mixed Metals"
